Goal: Find contact information: Find contact information

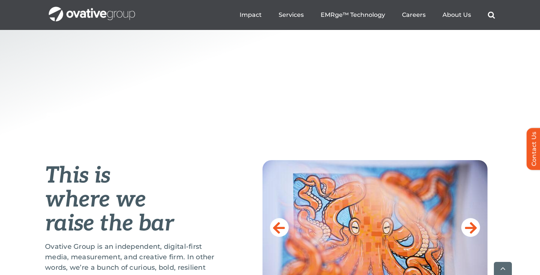
scroll to position [85, 0]
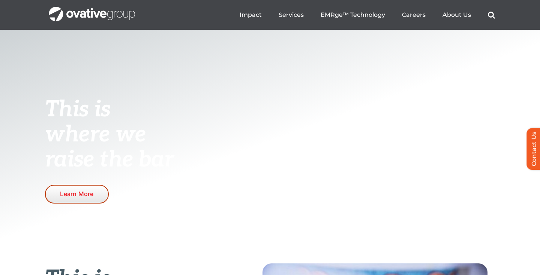
click at [63, 188] on link "Learn More" at bounding box center [77, 194] width 64 height 18
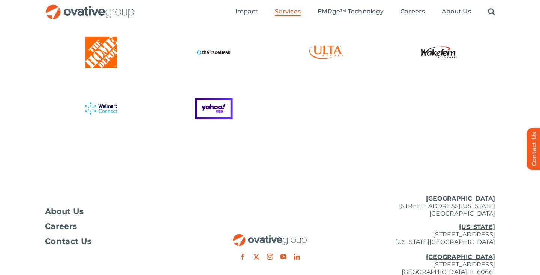
scroll to position [2056, 0]
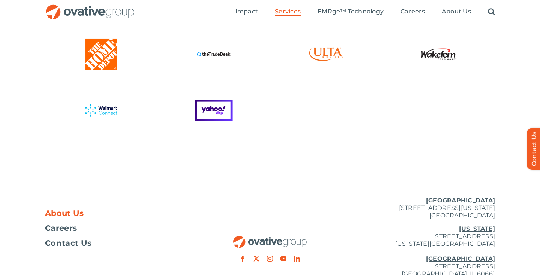
click at [77, 211] on span "About Us" at bounding box center [64, 213] width 39 height 7
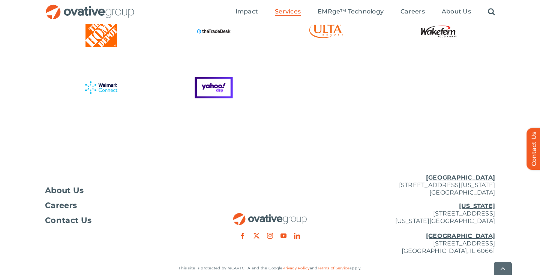
scroll to position [2079, 0]
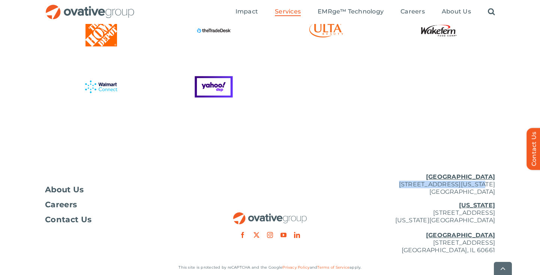
drag, startPoint x: 379, startPoint y: 183, endPoint x: 460, endPoint y: 184, distance: 81.3
click at [460, 184] on p "Minneapolis 729 Washington Avenue N, Suite 1000 Minneapolis, MN 55401" at bounding box center [420, 185] width 150 height 22
copy p "729 Washington Avenue N"
click at [405, 245] on p "New York 254 Canal Street, Suite 5000 New York, NY 10013 Chicago 224 North Desp…" at bounding box center [420, 228] width 150 height 52
drag, startPoint x: 410, startPoint y: 211, endPoint x: 457, endPoint y: 211, distance: 46.8
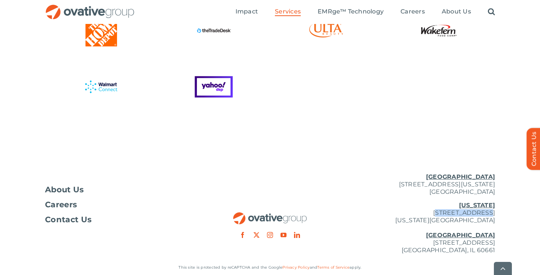
click at [457, 211] on p "New York 254 Canal Street, Suite 5000 New York, NY 10013 Chicago 224 North Desp…" at bounding box center [420, 228] width 150 height 52
click at [457, 212] on p "New York 254 Canal Street, Suite 5000 New York, NY 10013 Chicago 224 North Desp…" at bounding box center [420, 228] width 150 height 52
drag, startPoint x: 409, startPoint y: 213, endPoint x: 461, endPoint y: 214, distance: 52.1
click at [461, 214] on p "New York 254 Canal Street, Suite 5000 New York, NY 10013 Chicago 224 North Desp…" at bounding box center [420, 228] width 150 height 52
copy p "254 Canal Street,"
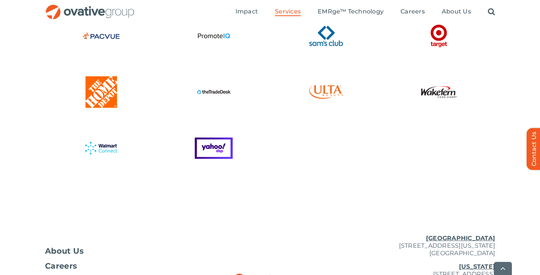
scroll to position [2037, 0]
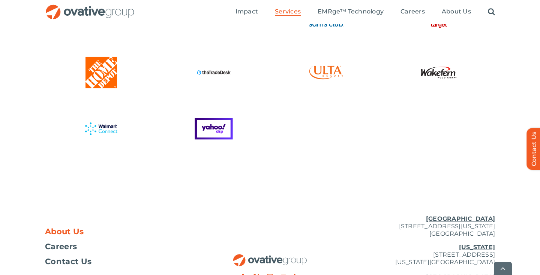
click at [71, 229] on span "About Us" at bounding box center [64, 231] width 39 height 7
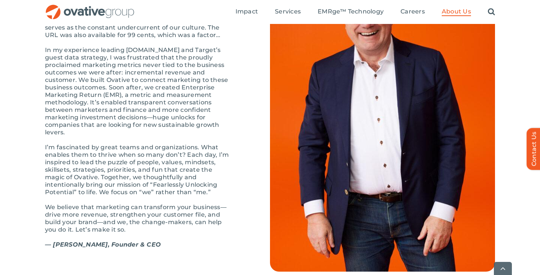
scroll to position [849, 0]
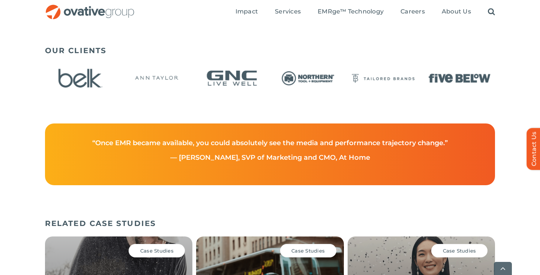
scroll to position [1362, 0]
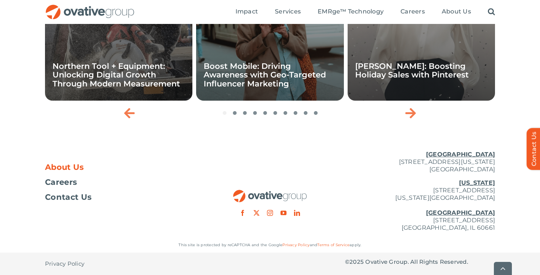
click at [70, 170] on span "About Us" at bounding box center [64, 167] width 39 height 7
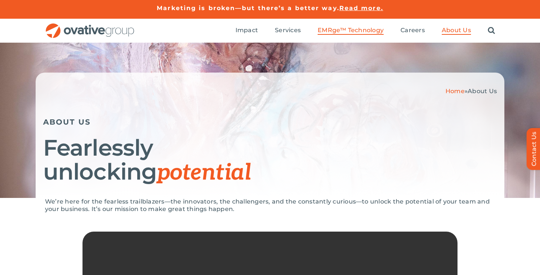
click at [352, 33] on span "EMRge™ Technology" at bounding box center [350, 30] width 66 height 7
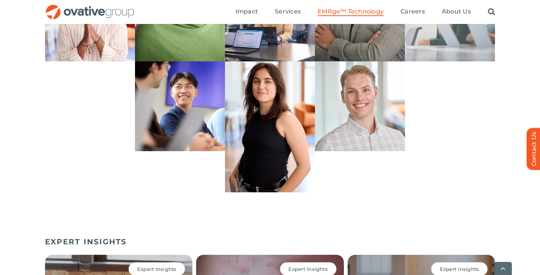
scroll to position [2581, 0]
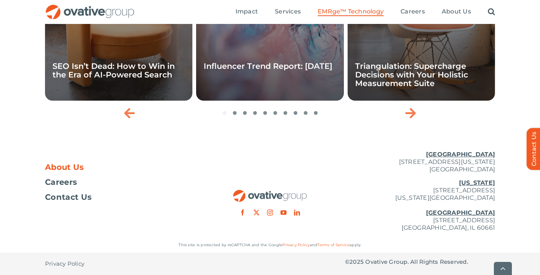
click at [64, 166] on span "About Us" at bounding box center [64, 167] width 39 height 7
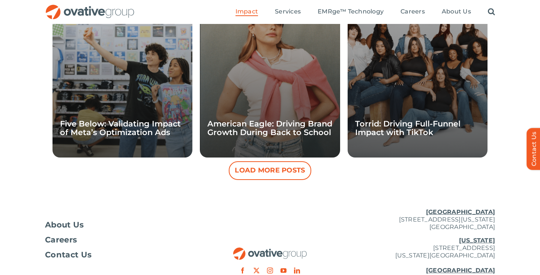
scroll to position [721, 0]
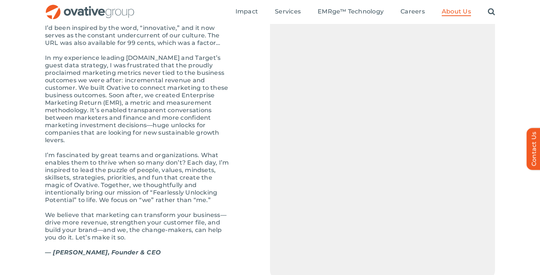
scroll to position [838, 0]
